Goal: Information Seeking & Learning: Learn about a topic

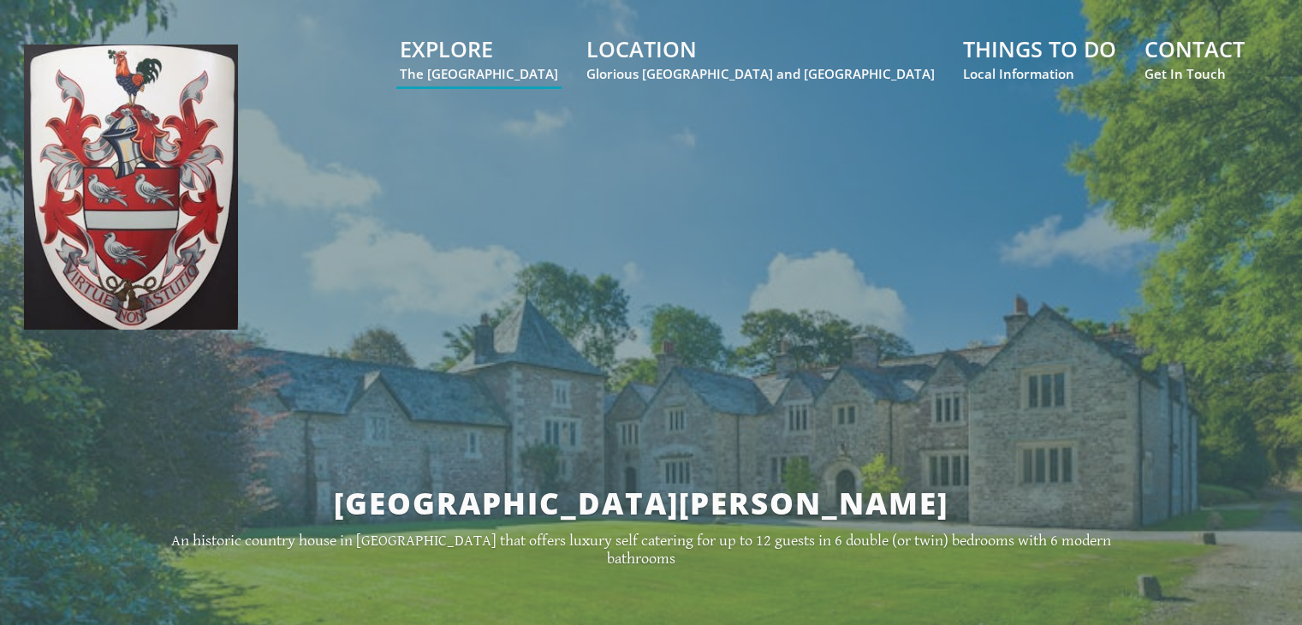
scroll to position [546, 0]
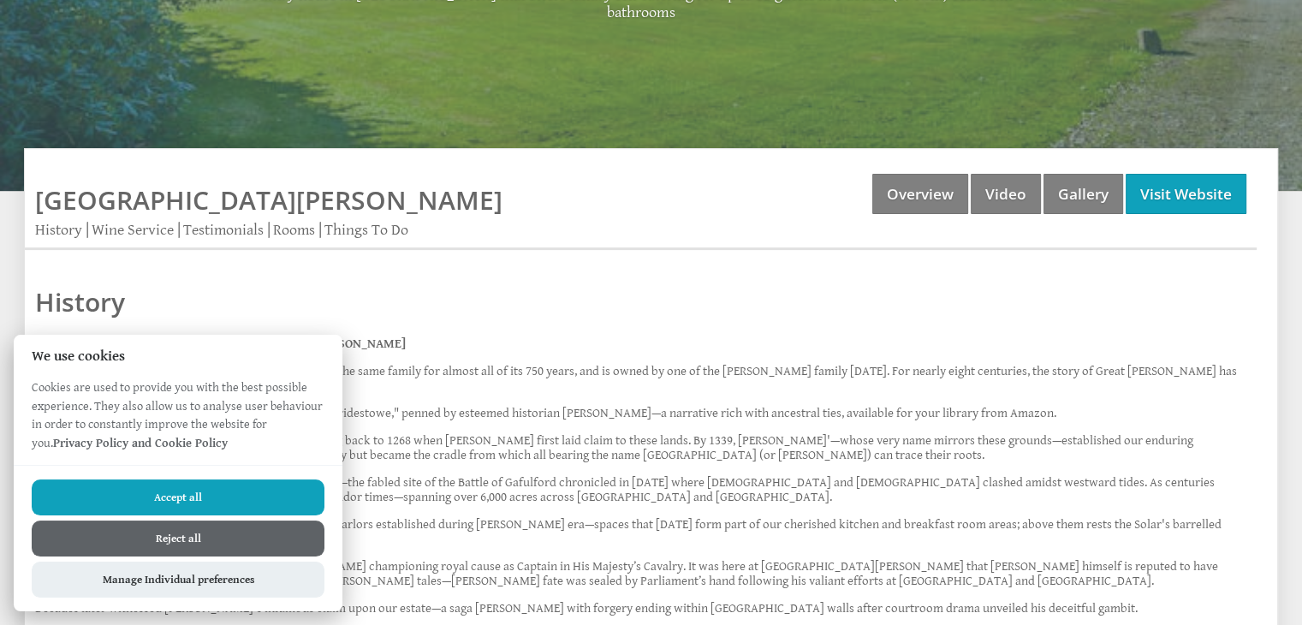
click at [240, 490] on button "Accept all" at bounding box center [178, 497] width 293 height 36
checkbox input "true"
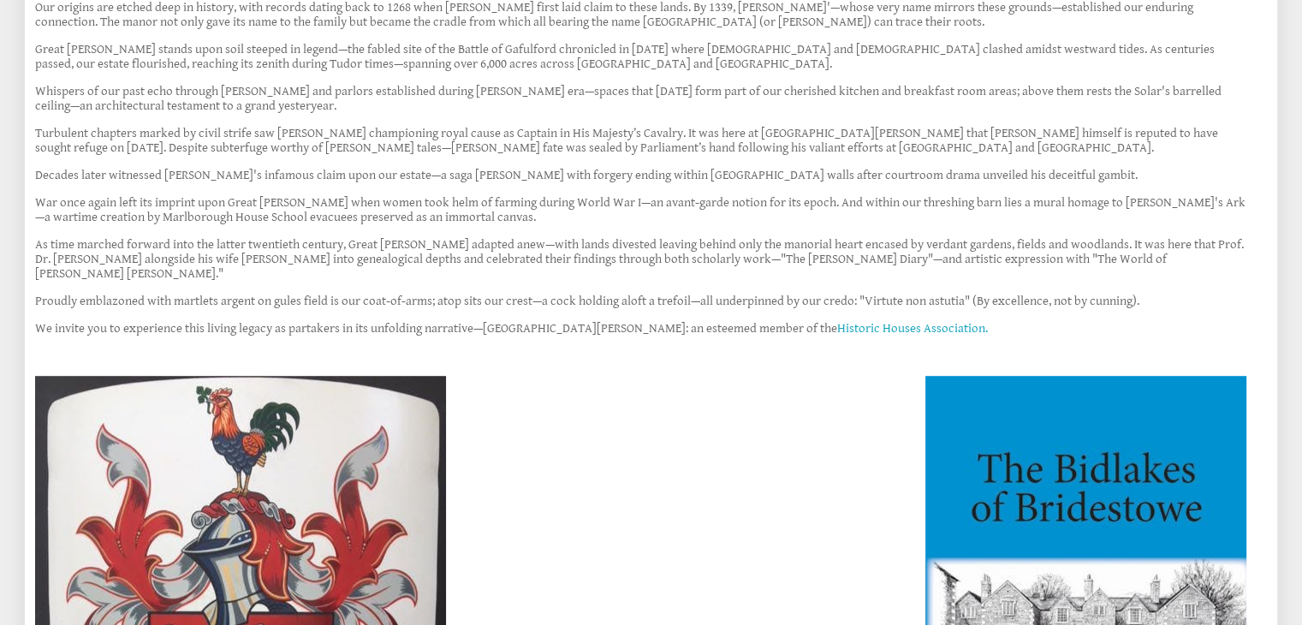
scroll to position [991, 0]
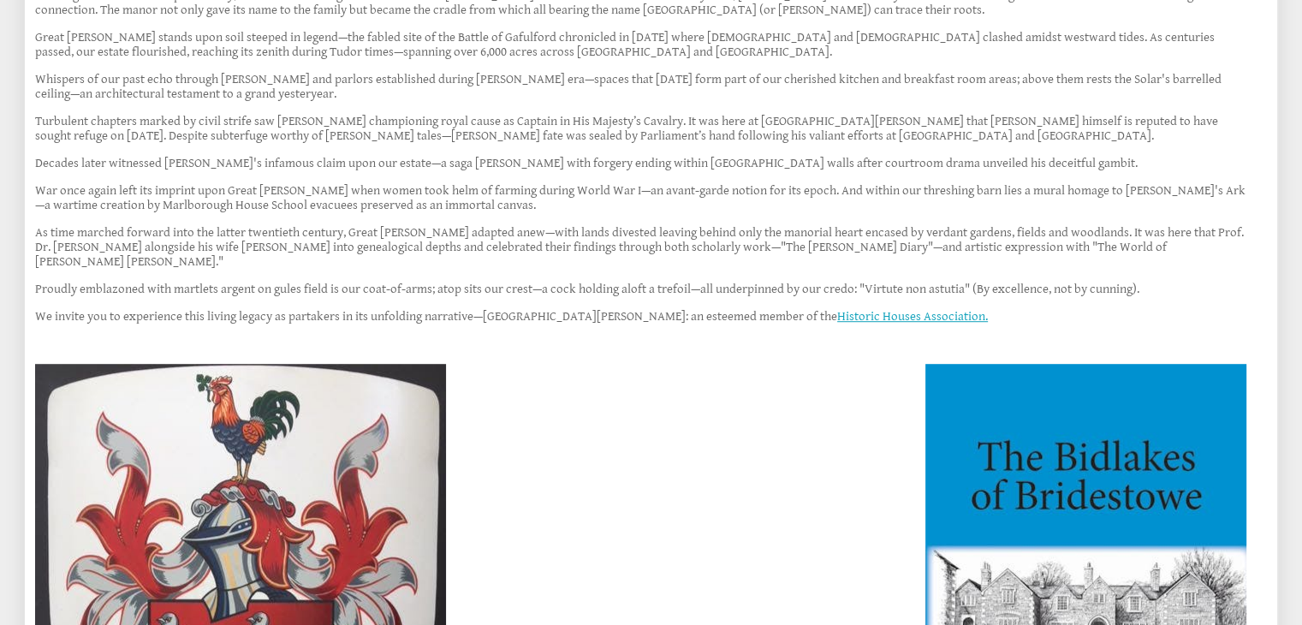
click at [837, 309] on link "Historic Houses Association." at bounding box center [912, 316] width 151 height 15
